Goal: Task Accomplishment & Management: Complete application form

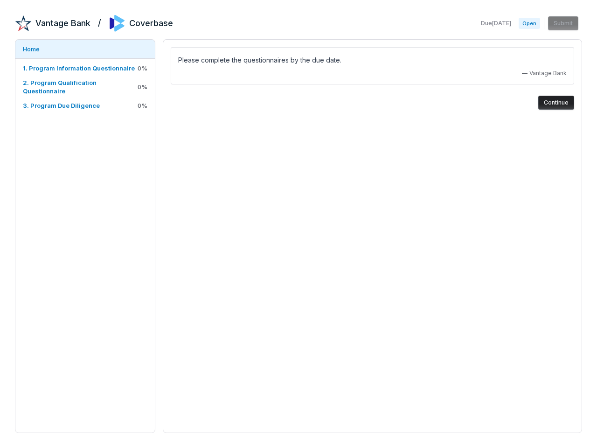
click at [299, 224] on div "Please complete the questionnaires by the due date. — Vantage Bank Continue" at bounding box center [373, 236] width 420 height 394
click at [142, 68] on span "0 %" at bounding box center [143, 68] width 10 height 8
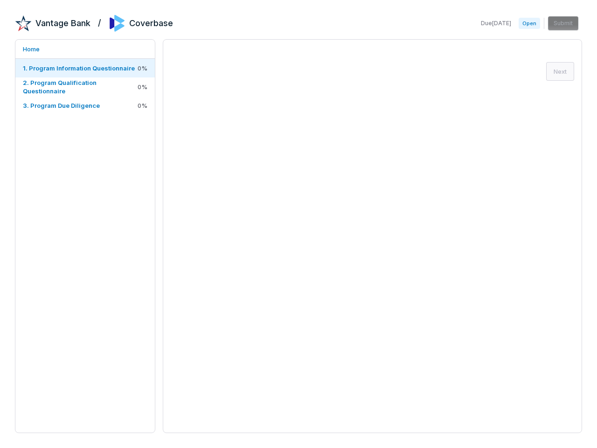
click at [142, 87] on span "0 %" at bounding box center [143, 87] width 10 height 8
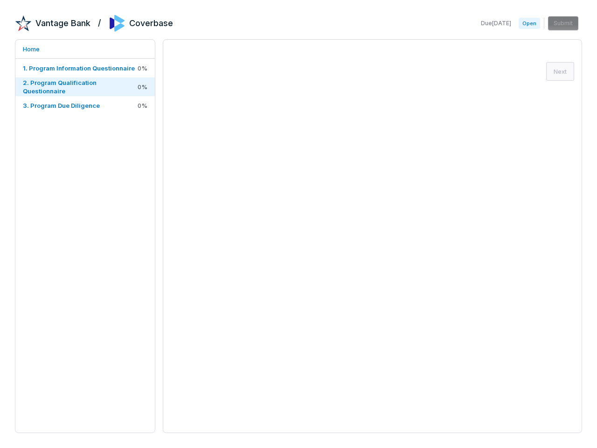
click at [142, 105] on span "0 %" at bounding box center [143, 105] width 10 height 8
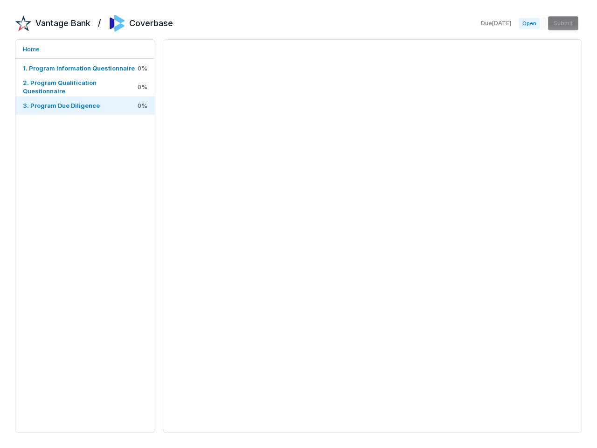
click at [556, 103] on div at bounding box center [373, 236] width 420 height 394
